Goal: Book appointment/travel/reservation

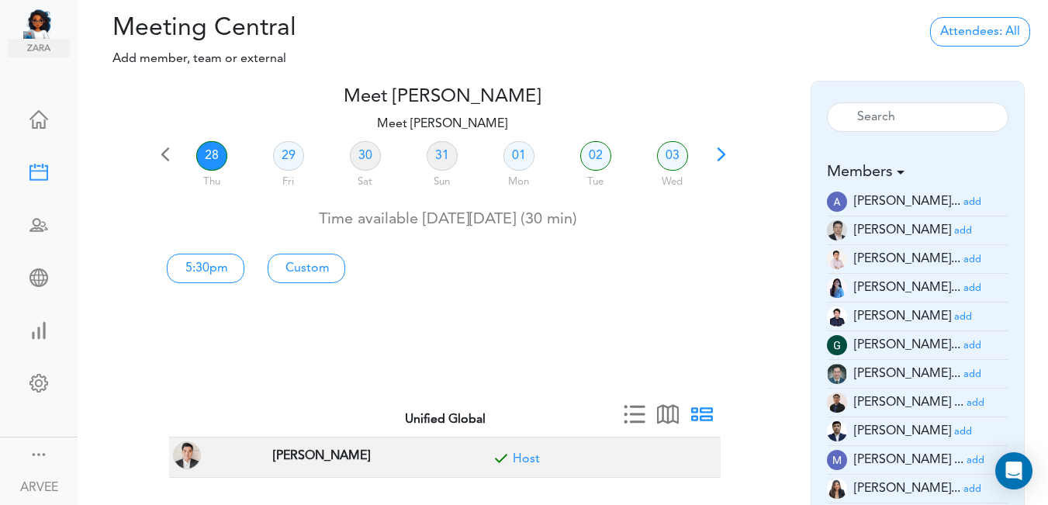
click at [719, 157] on span at bounding box center [722, 160] width 22 height 22
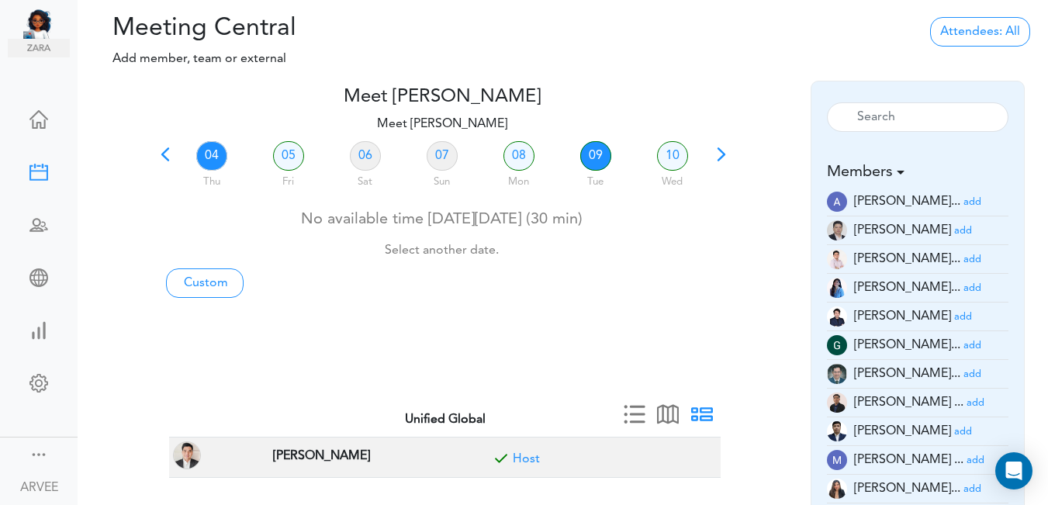
click at [595, 152] on link "09" at bounding box center [595, 155] width 31 height 29
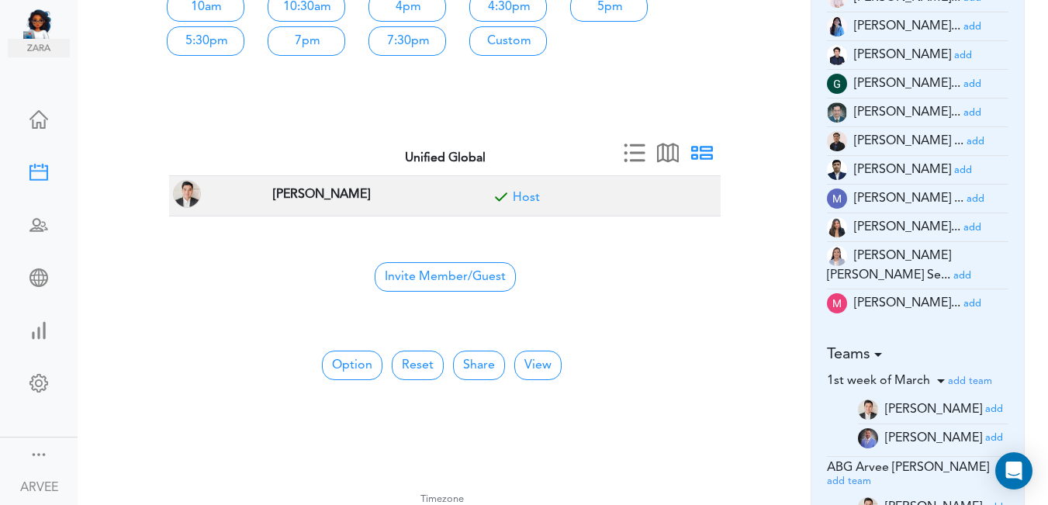
scroll to position [301, 0]
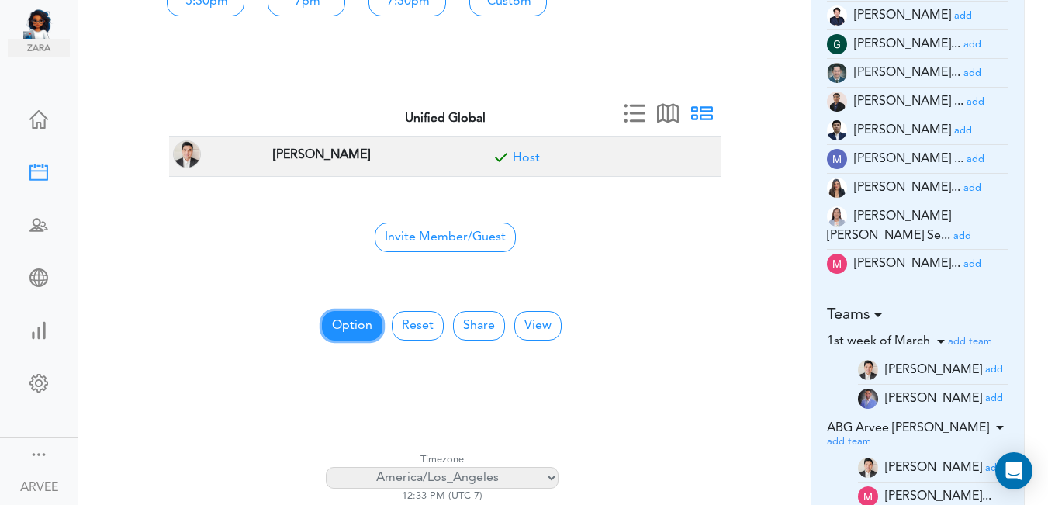
click at [351, 327] on button "Option" at bounding box center [352, 325] width 61 height 29
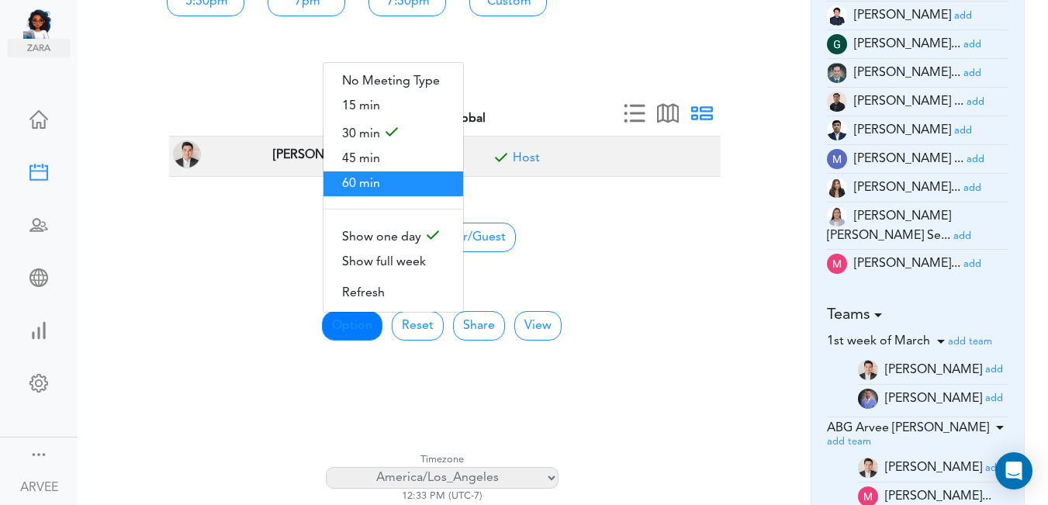
click at [357, 175] on span "60 min" at bounding box center [394, 183] width 140 height 25
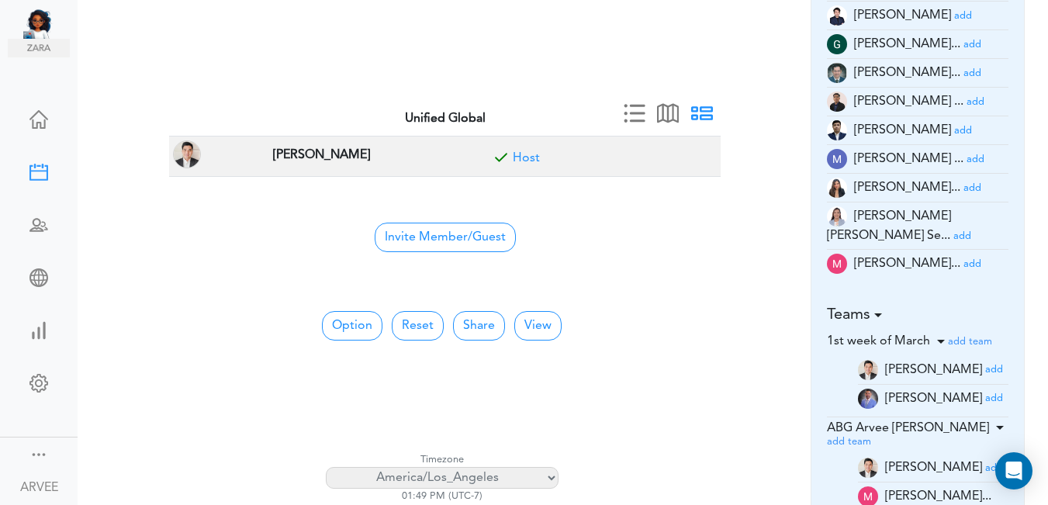
click at [967, 157] on small "add" at bounding box center [976, 159] width 18 height 10
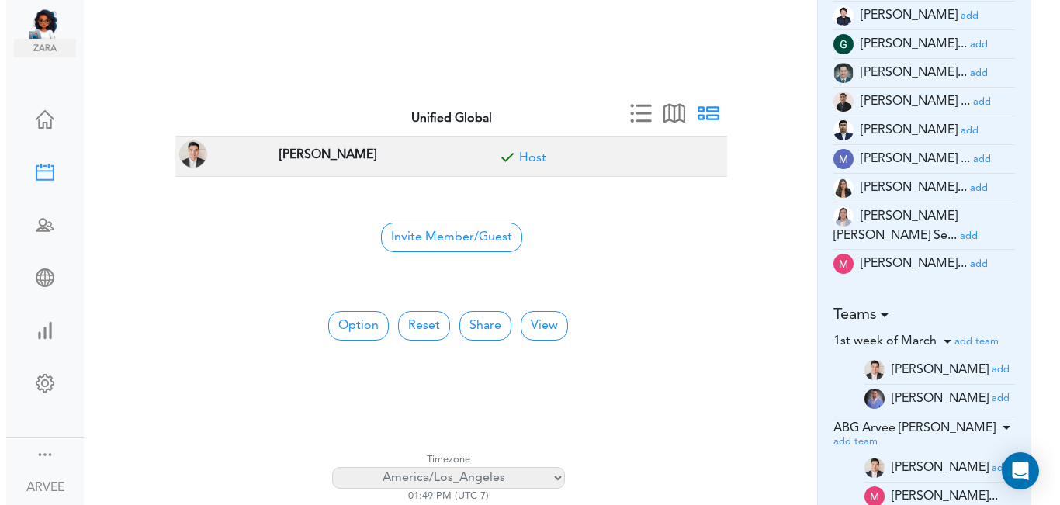
scroll to position [0, 0]
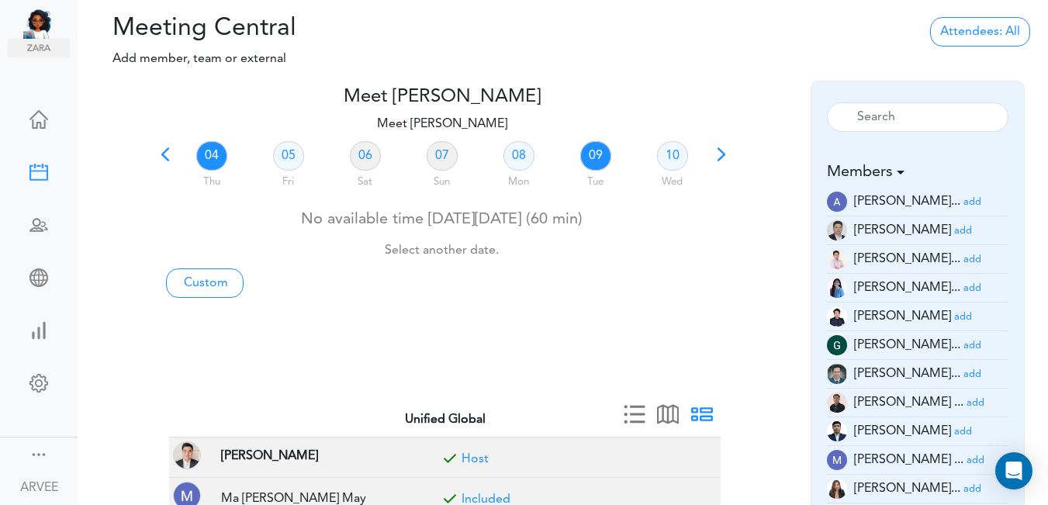
click at [597, 155] on link "09" at bounding box center [595, 155] width 31 height 29
click at [212, 284] on link "Custom" at bounding box center [205, 282] width 78 height 29
type input "Meet [PERSON_NAME]"
type input "[URL][DOMAIN_NAME][SECURITY_DATA]"
type input "[DATE]T13:00"
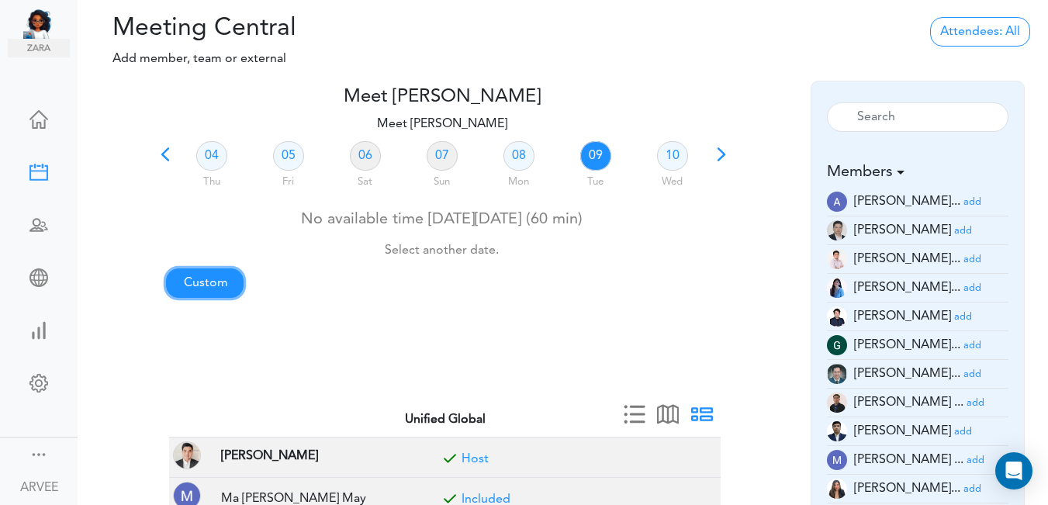
type input "[DATE]T13:30"
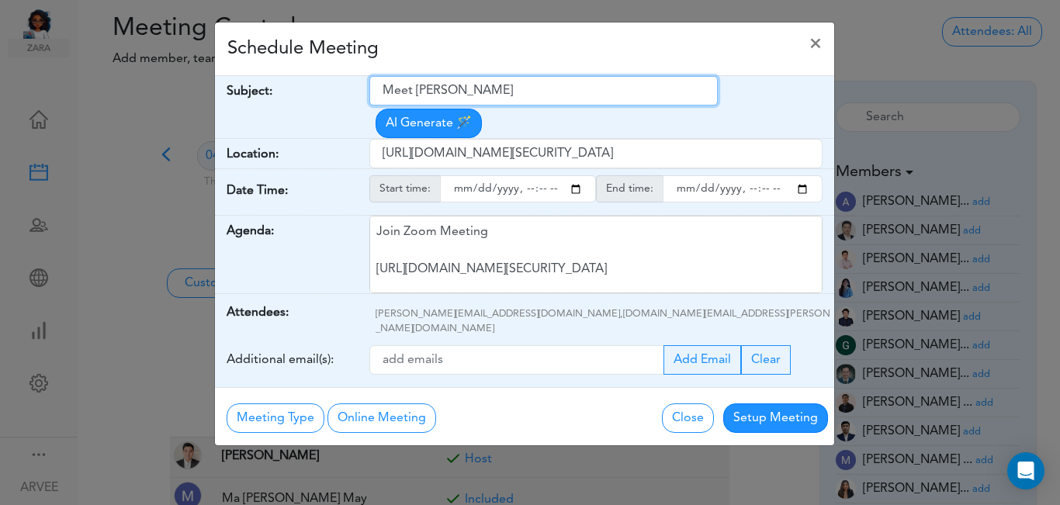
drag, startPoint x: 381, startPoint y: 94, endPoint x: 522, endPoint y: 92, distance: 141.2
click at [530, 97] on input "Meet [PERSON_NAME]" at bounding box center [543, 90] width 348 height 29
paste input "Client Call: [PERSON_NAME] [PERSON_NAME]- [DATE]-[DATE] Excess [PERSON_NAME] Co…"
type input "Client Call: [PERSON_NAME] [PERSON_NAME]- [DATE]-[DATE] Excess [PERSON_NAME] Co…"
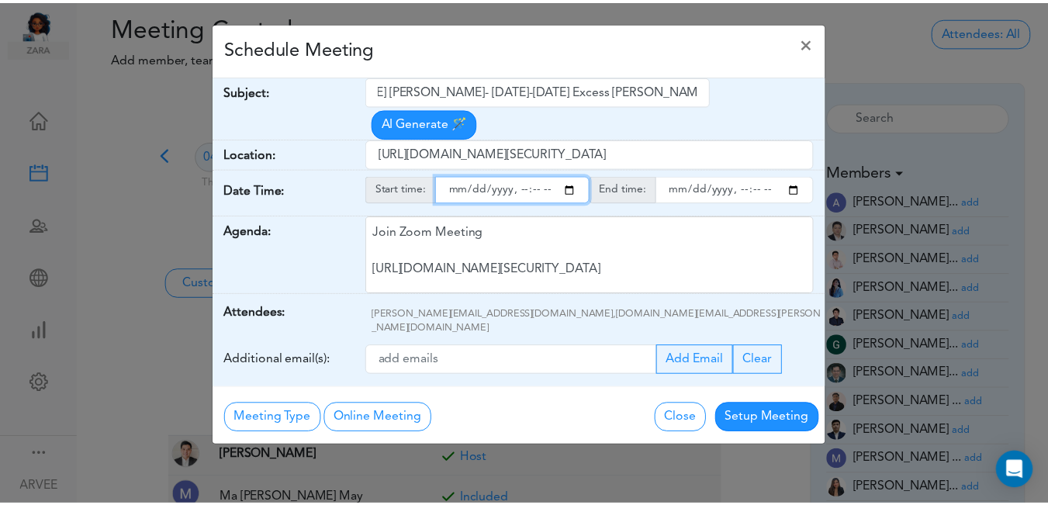
scroll to position [0, 0]
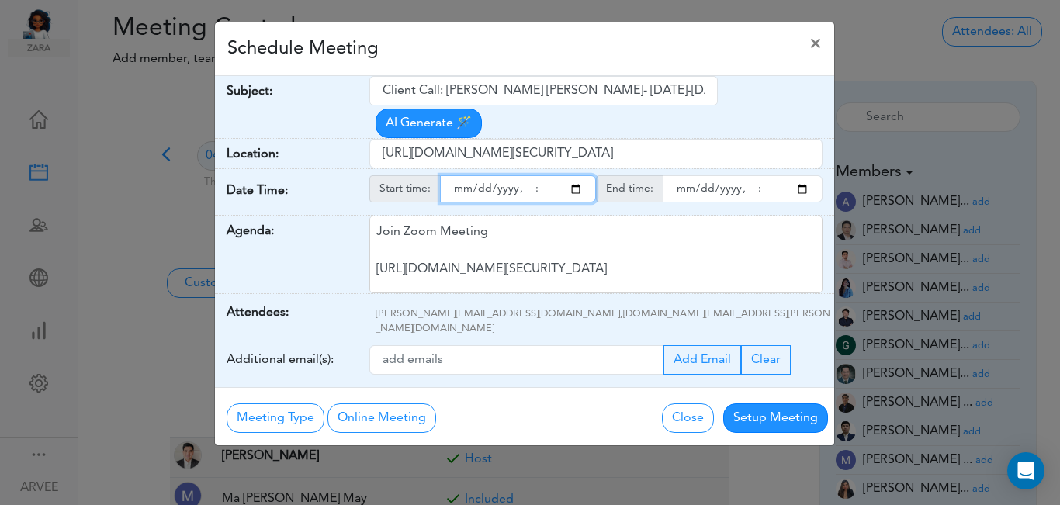
click at [580, 175] on input "starttime" at bounding box center [518, 188] width 156 height 27
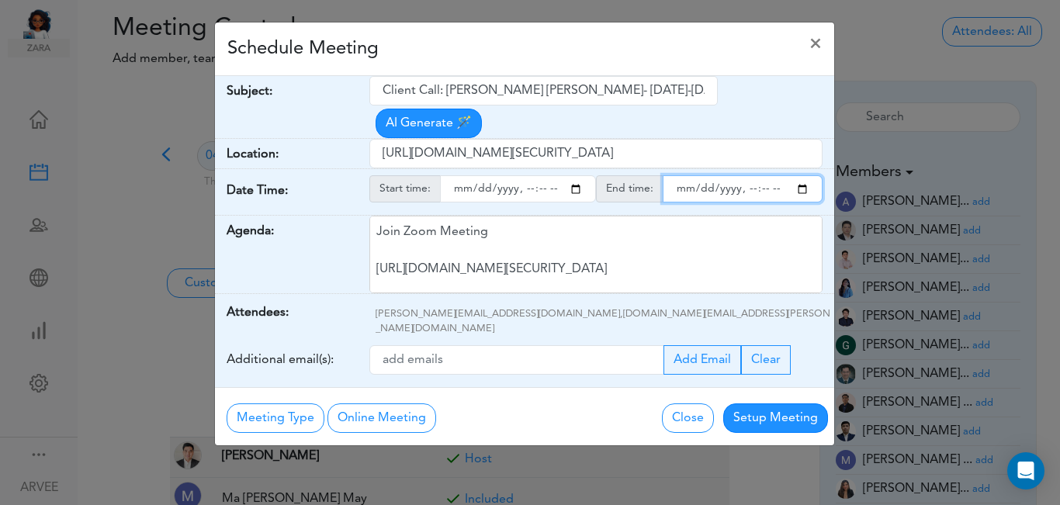
type input "[DATE]T14:00"
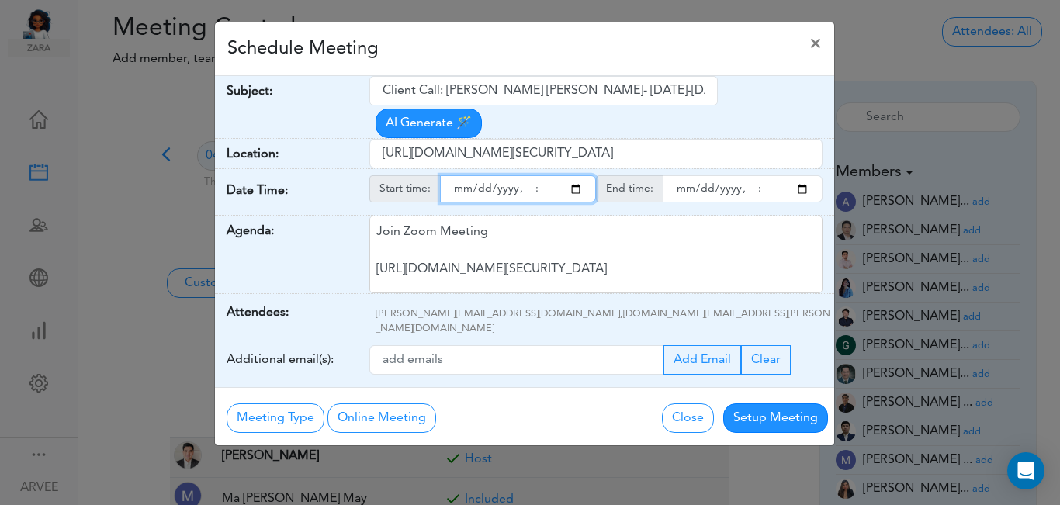
click at [802, 175] on input "endtime" at bounding box center [743, 188] width 160 height 27
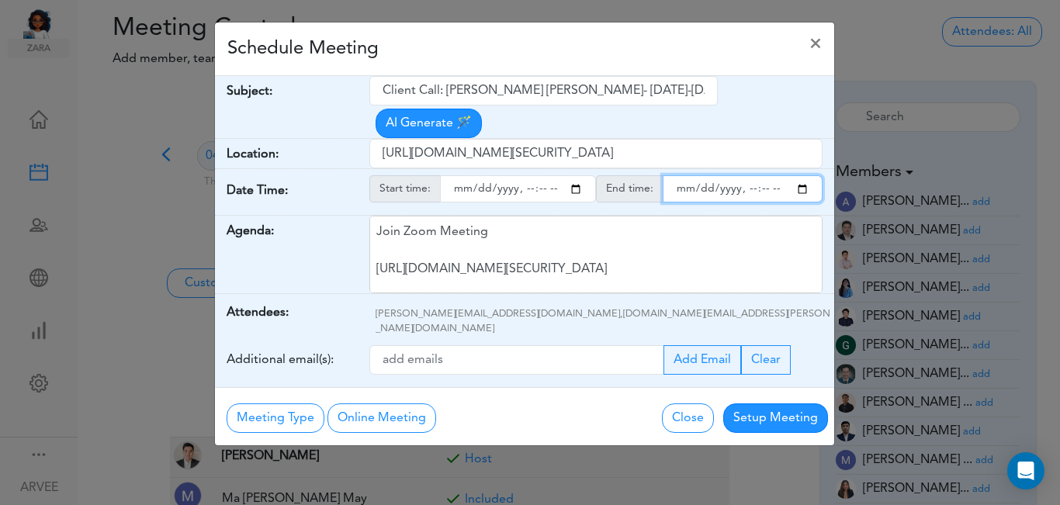
click at [765, 175] on input "endtime" at bounding box center [743, 188] width 160 height 27
type input "[DATE]T15:00"
click at [506, 56] on div "Schedule Meeting ×" at bounding box center [524, 49] width 619 height 54
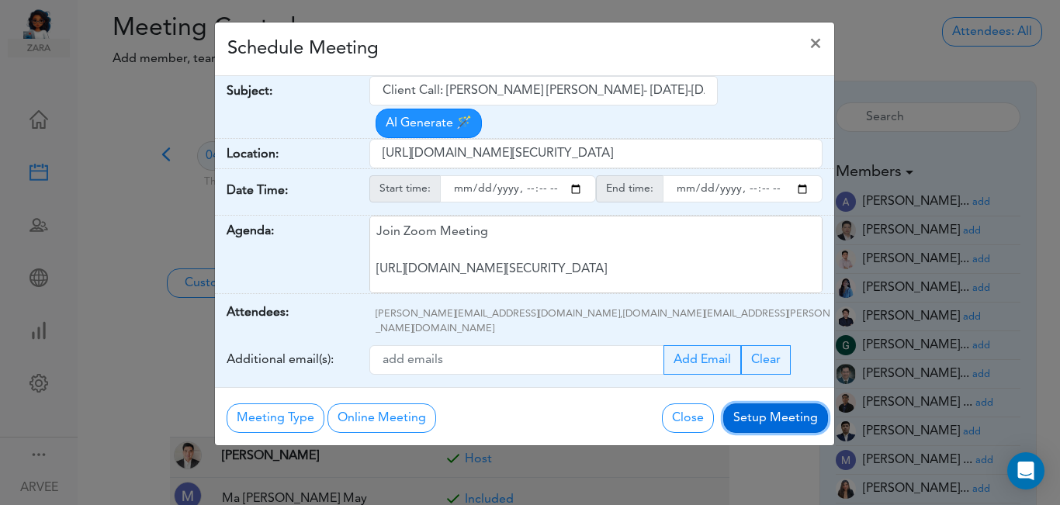
click at [775, 403] on button "Setup Meeting" at bounding box center [775, 417] width 105 height 29
